Goal: Task Accomplishment & Management: Manage account settings

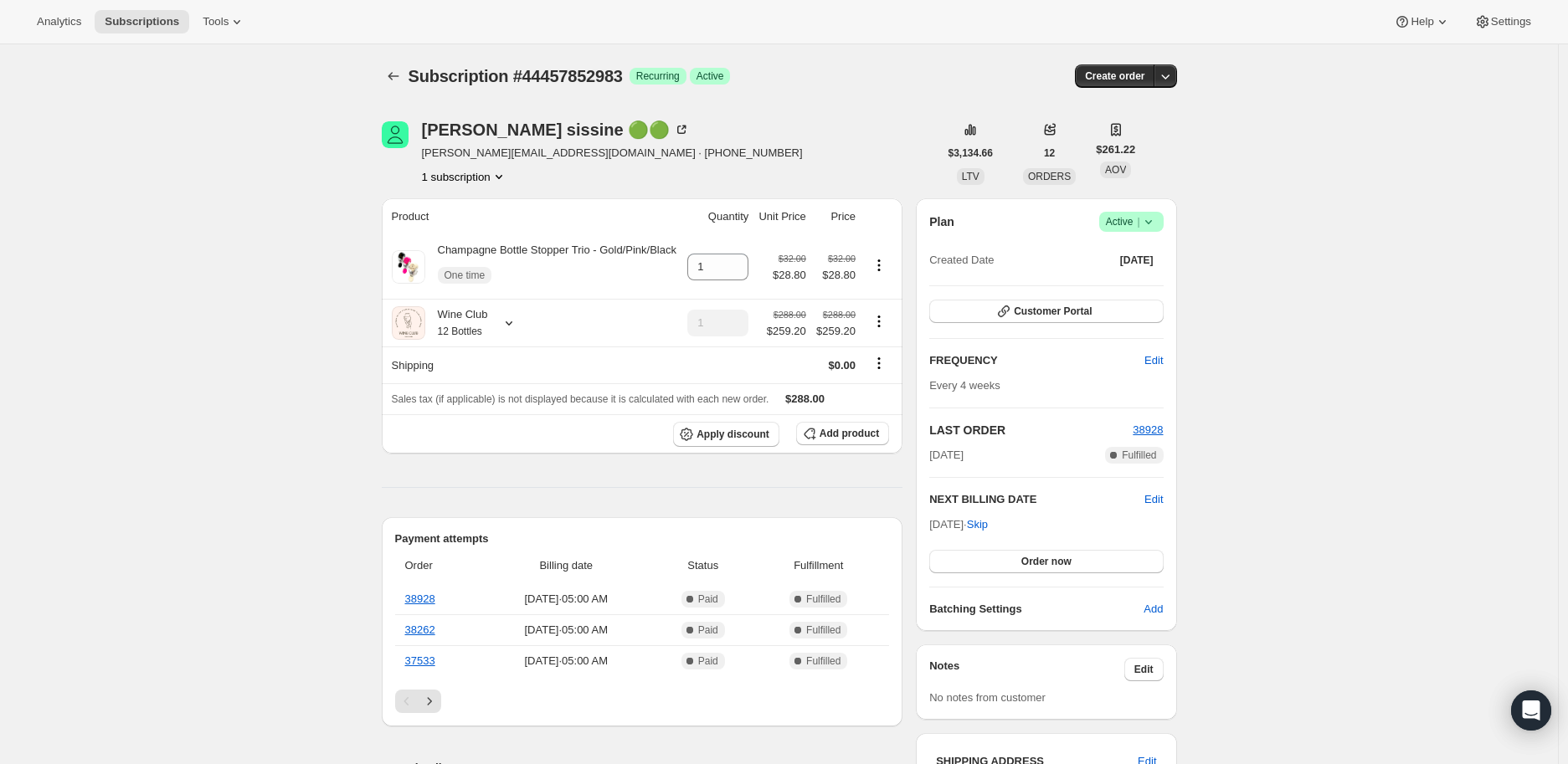
scroll to position [279, 0]
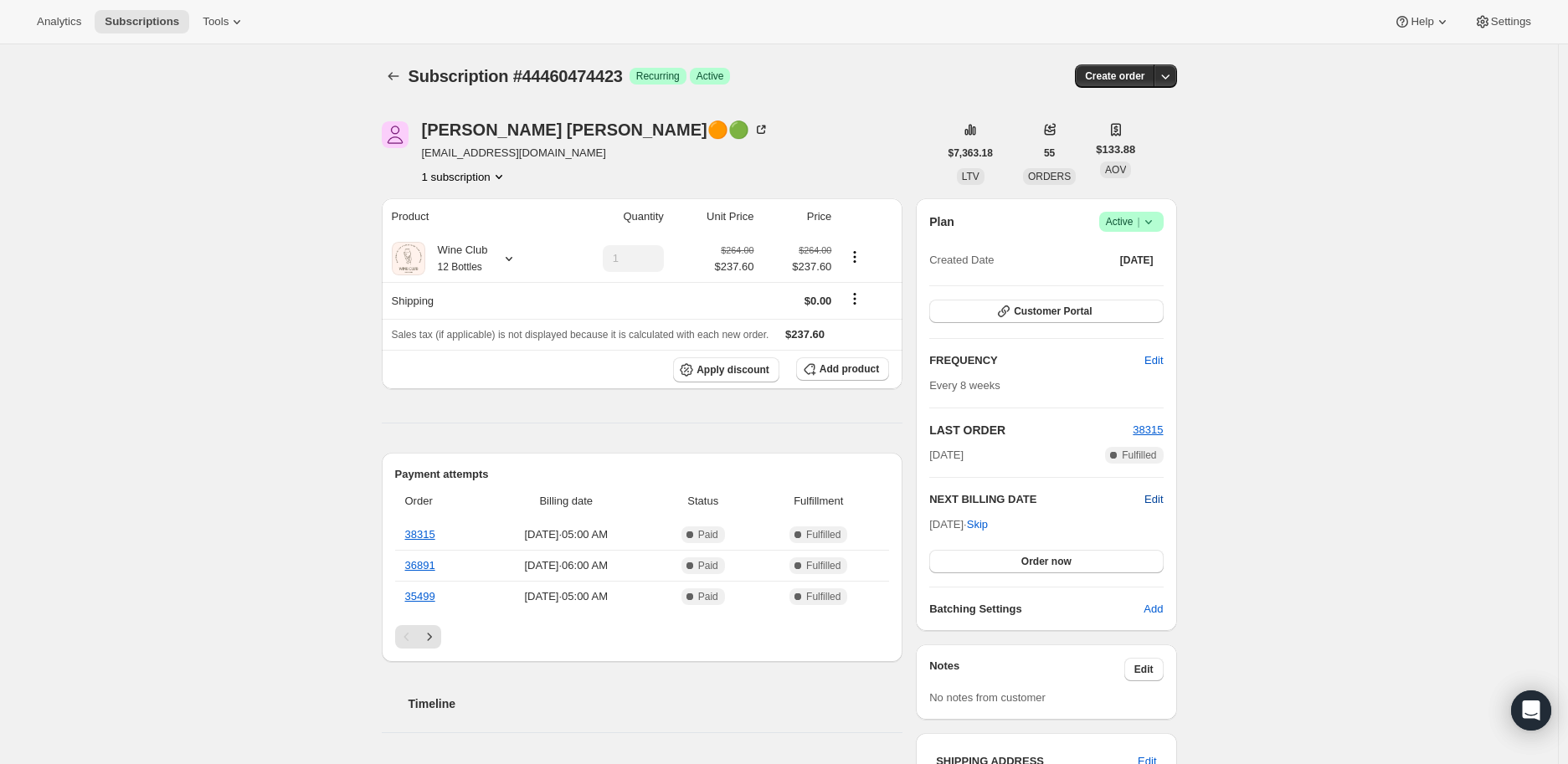
click at [1160, 495] on span "Edit" at bounding box center [1154, 500] width 19 height 17
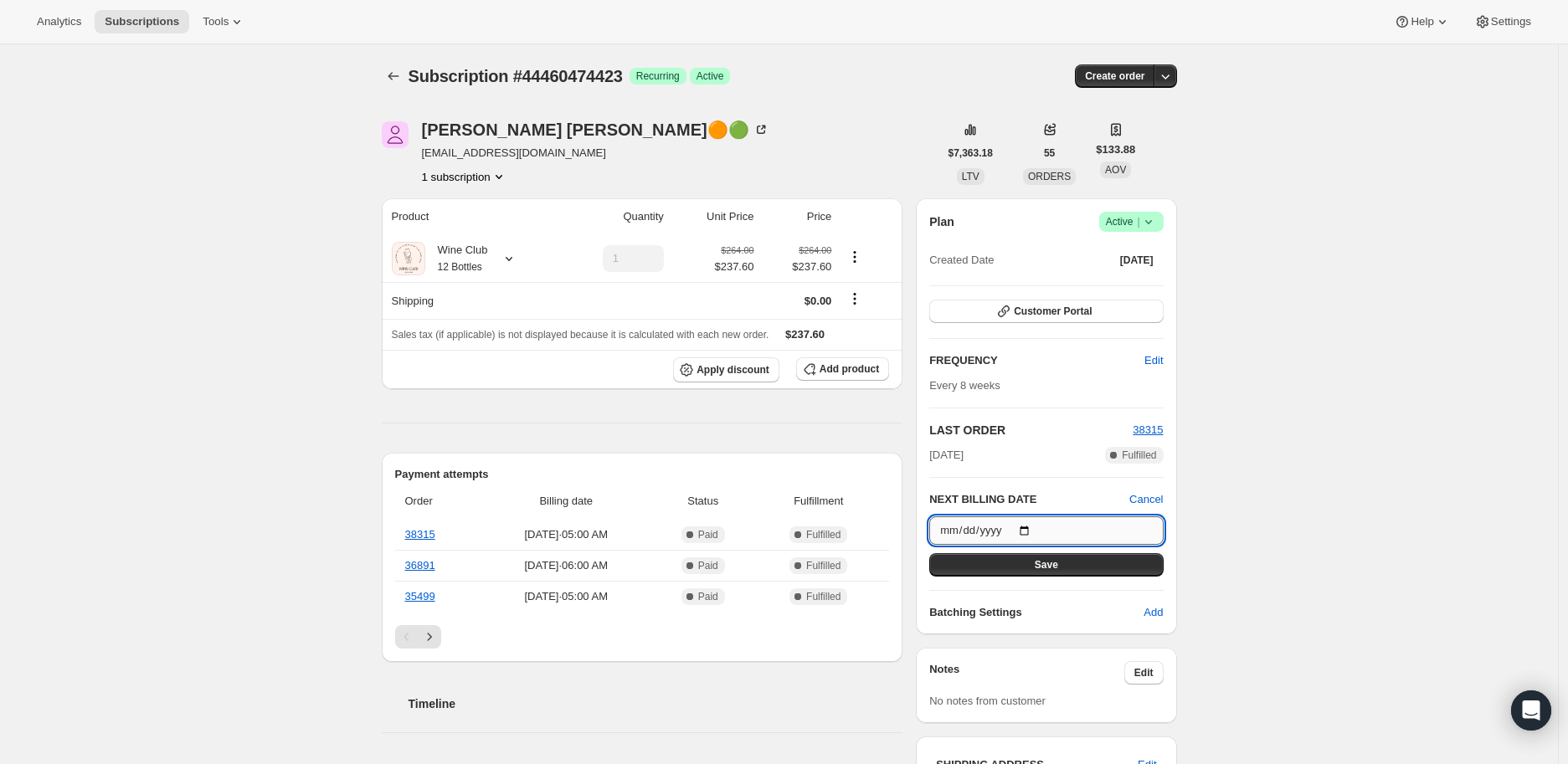
click at [1028, 526] on input "2025-08-22" at bounding box center [1046, 531] width 233 height 29
type input "2025-09-22"
click at [1049, 563] on span "Save" at bounding box center [1046, 565] width 23 height 13
